Goal: Navigation & Orientation: Go to known website

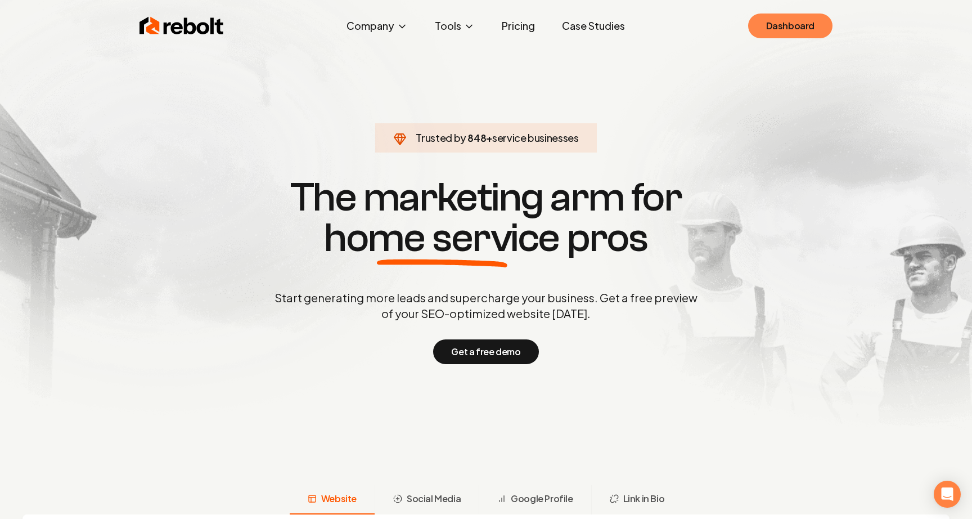
click at [802, 27] on link "Dashboard" at bounding box center [790, 26] width 84 height 25
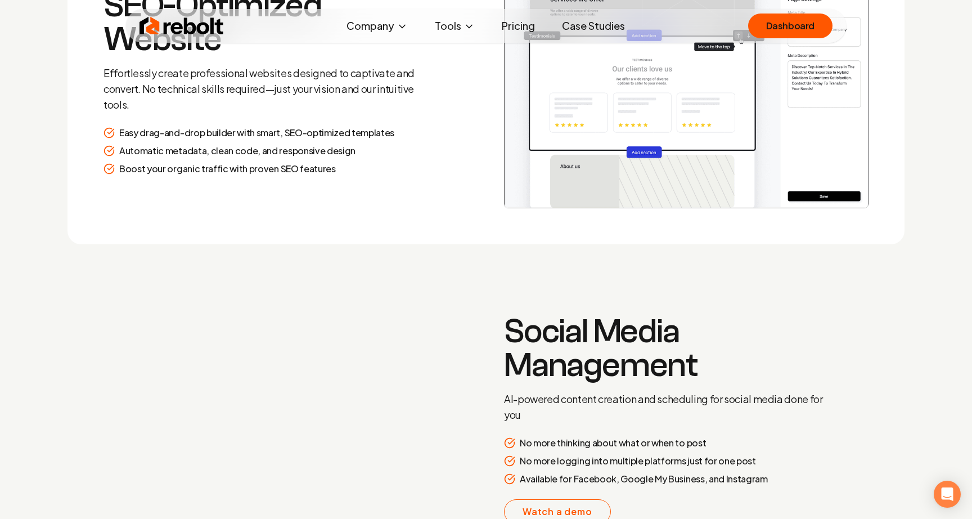
scroll to position [1584, 0]
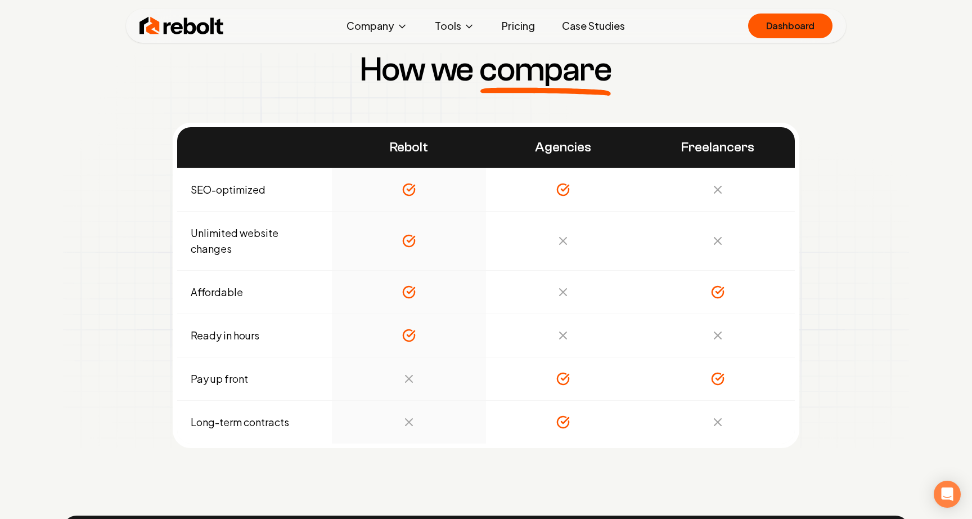
scroll to position [3696, 0]
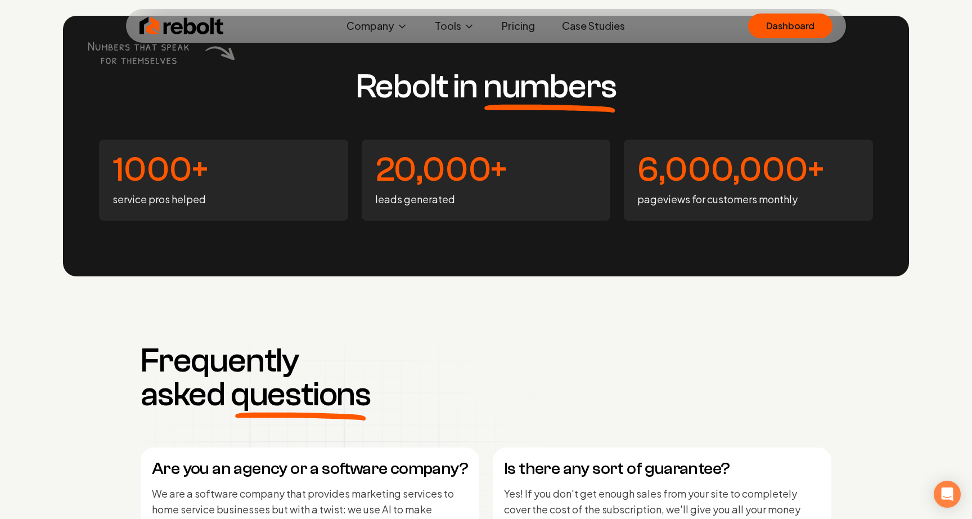
scroll to position [4518, 0]
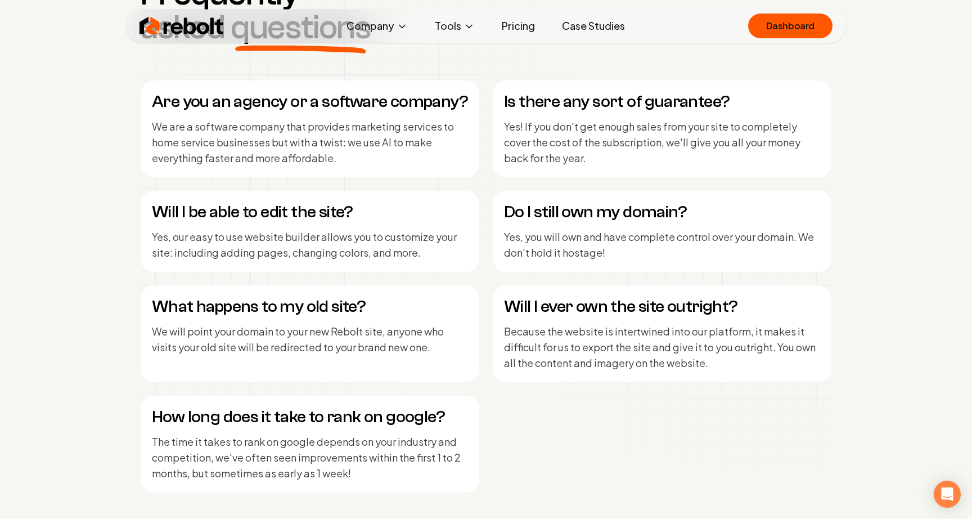
scroll to position [4689, 0]
